Goal: Task Accomplishment & Management: Complete application form

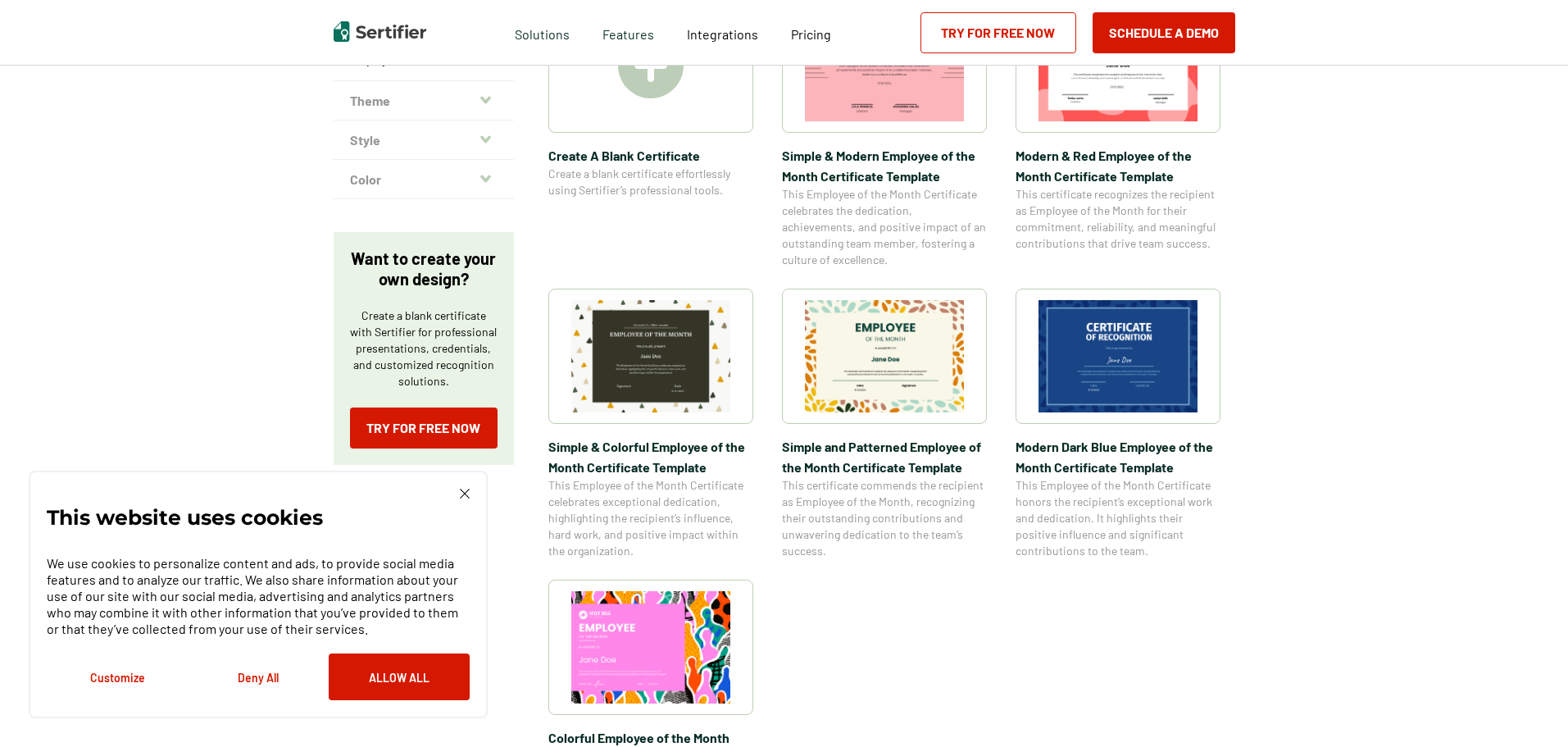
scroll to position [410, 0]
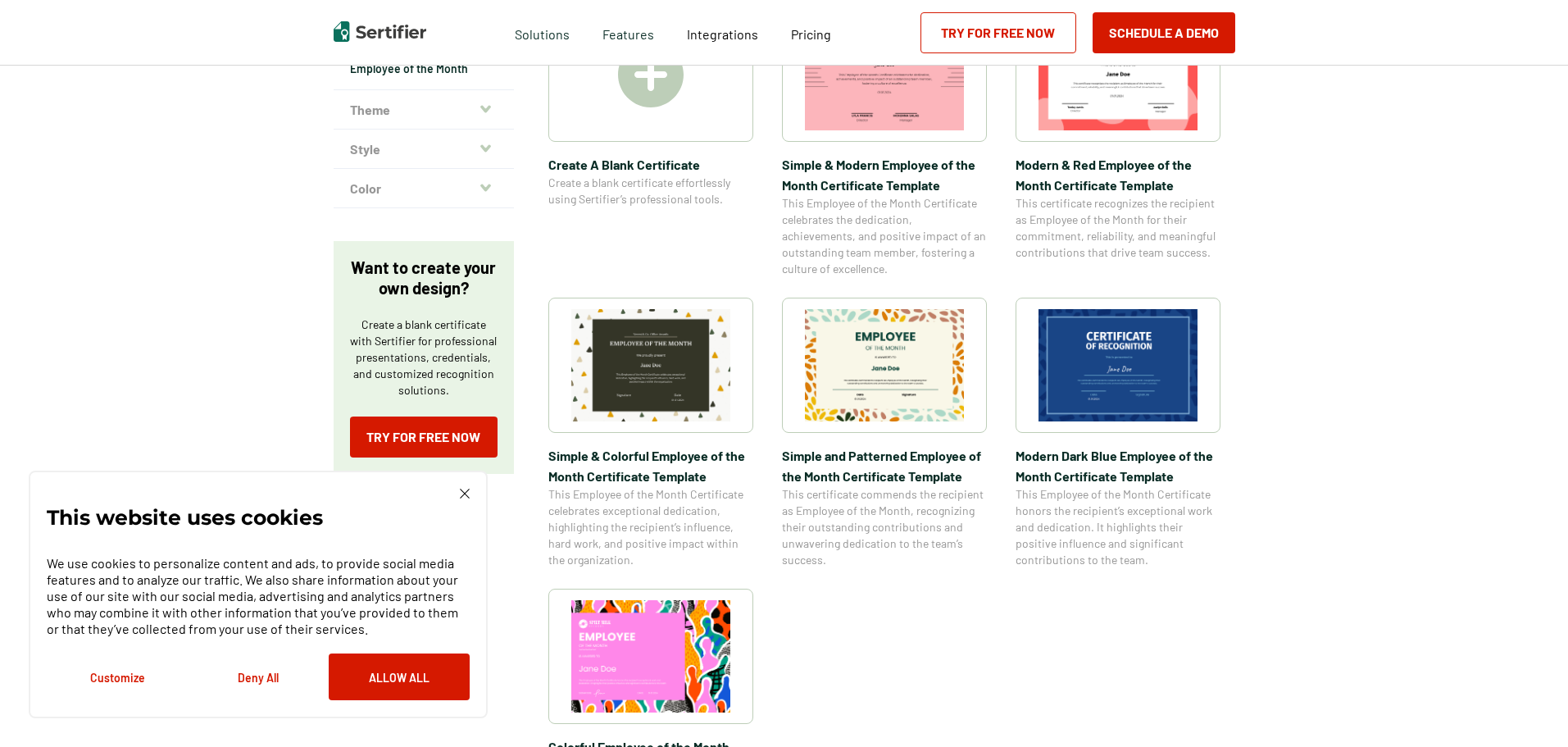
click at [399, 673] on button "Allow All" at bounding box center [399, 677] width 141 height 47
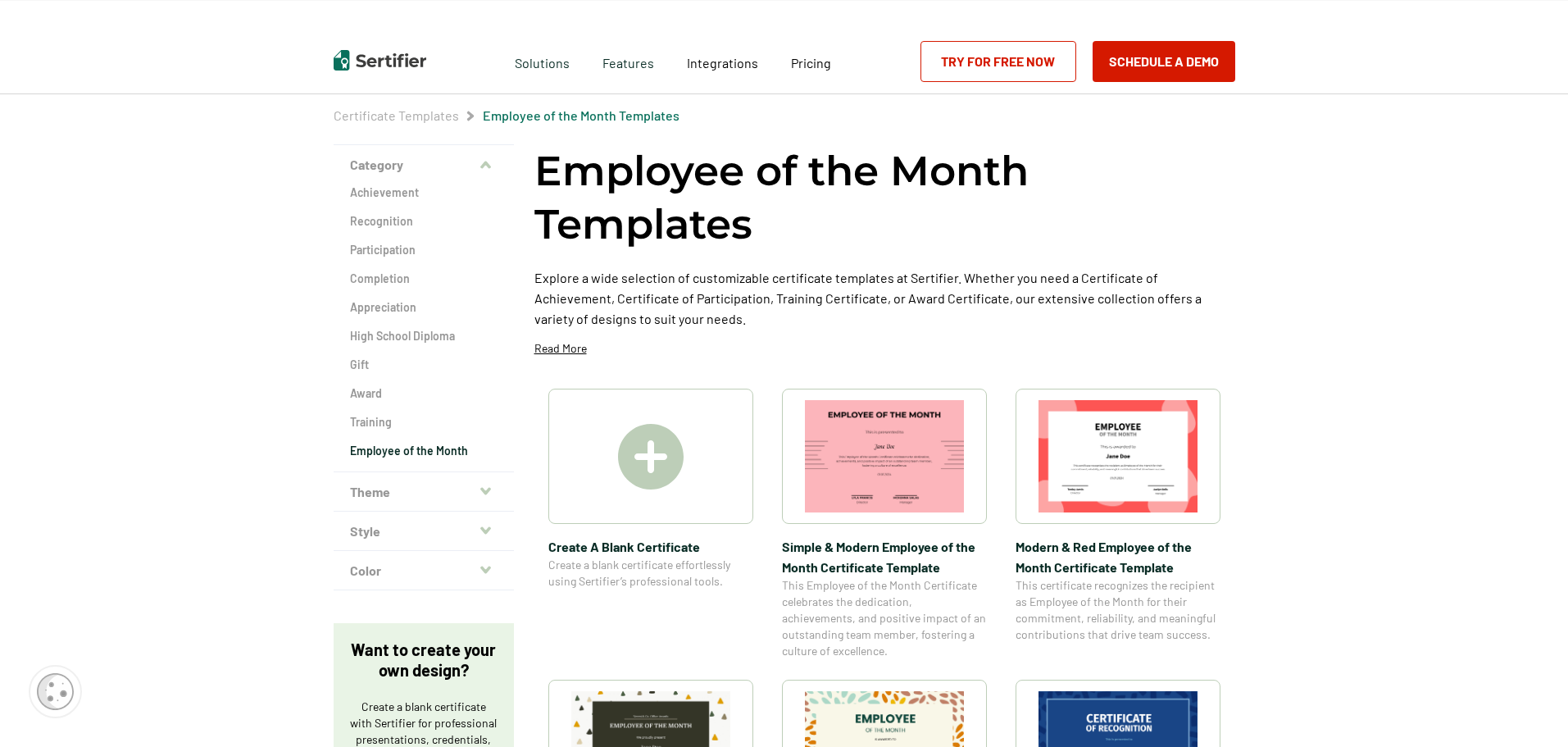
scroll to position [0, 0]
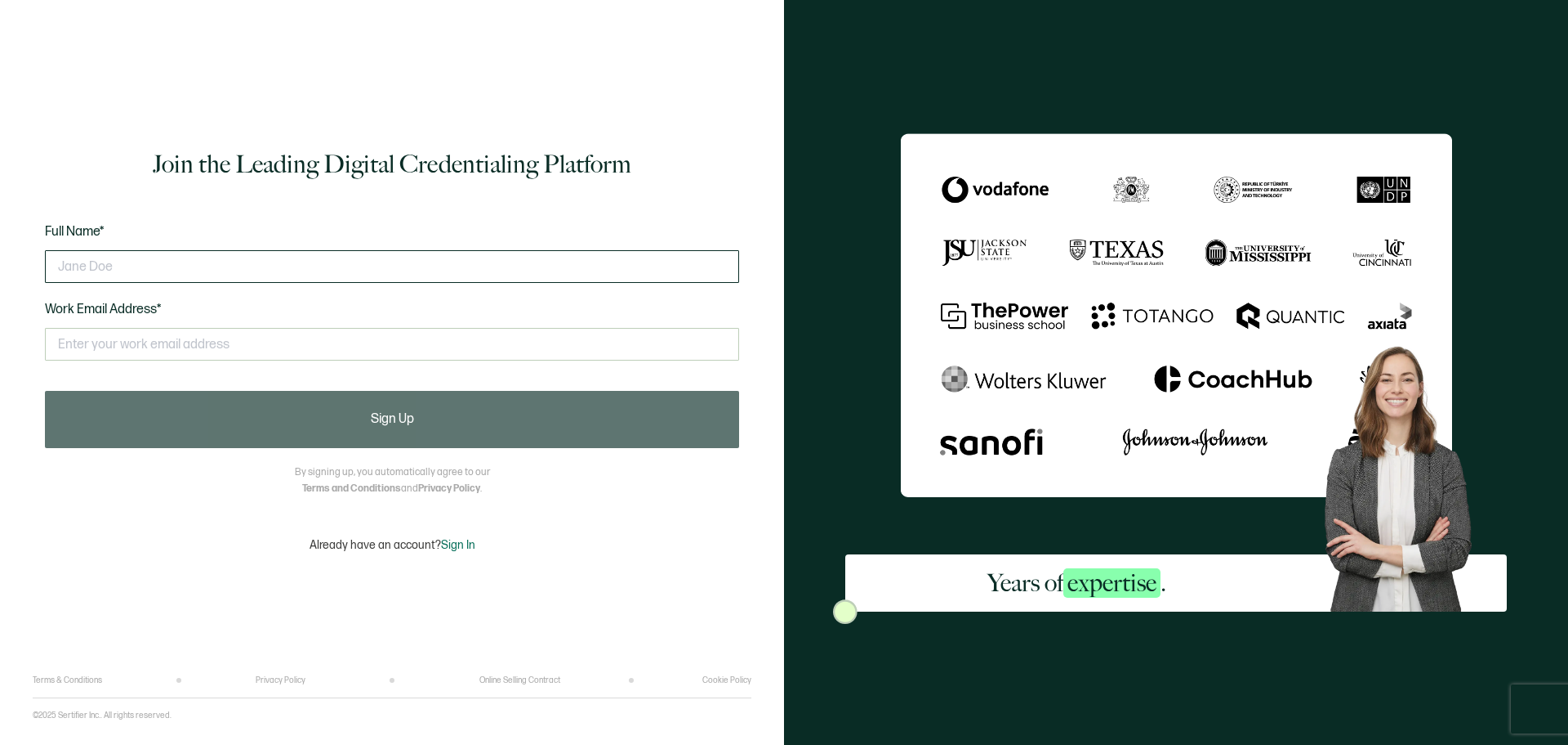
click at [137, 259] on input "text" at bounding box center [392, 267] width 694 height 32
type input "Maria Casasnovas"
click at [65, 338] on input "text" at bounding box center [392, 344] width 694 height 32
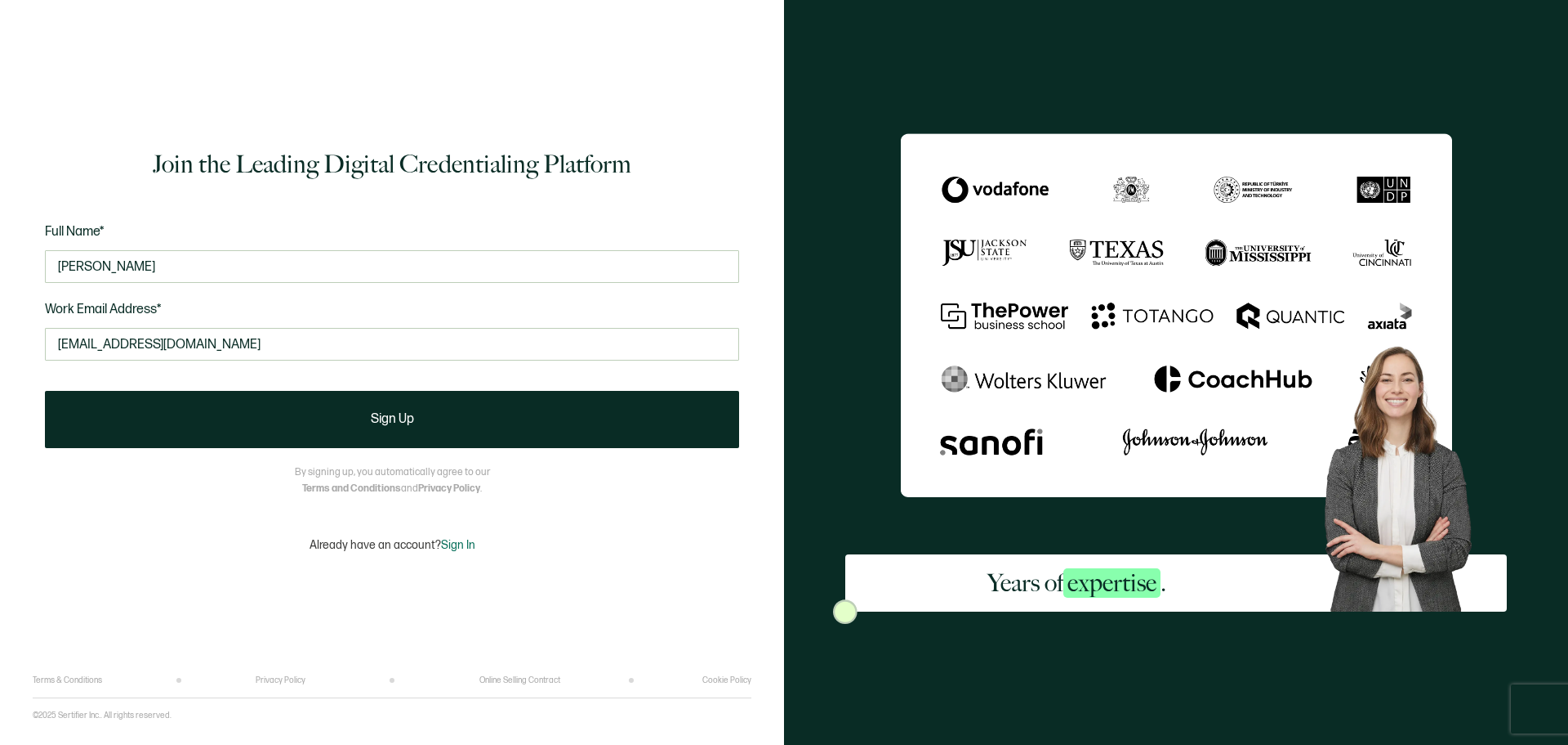
type input "hrcoord8@familyofcaring.com"
